Goal: Check status

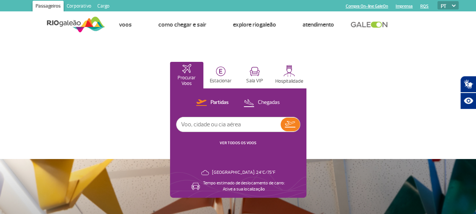
click at [259, 125] on input "text" at bounding box center [228, 124] width 104 height 14
type input "2090"
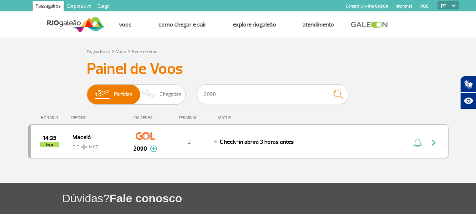
click at [151, 140] on img at bounding box center [145, 135] width 19 height 13
click at [245, 143] on span "Check-in abrirá 3 horas antes" at bounding box center [257, 142] width 74 height 8
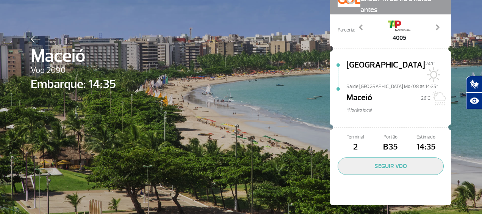
scroll to position [51, 0]
